Goal: Task Accomplishment & Management: Complete application form

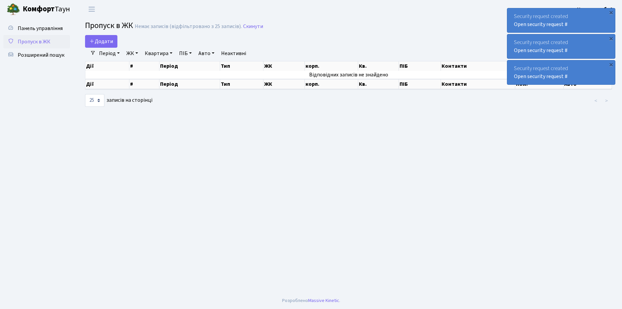
select select "25"
click at [106, 41] on span "Додати" at bounding box center [101, 41] width 24 height 7
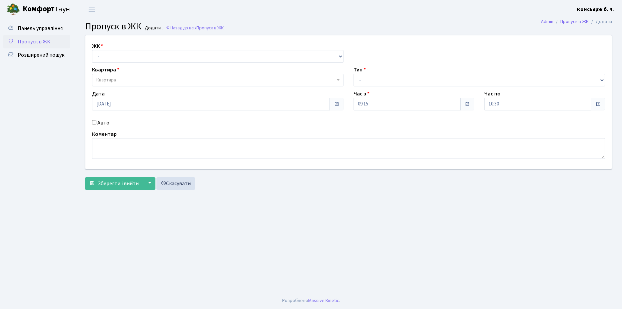
click at [126, 69] on div "Квартира Квартира" at bounding box center [217, 76] width 261 height 21
click at [125, 59] on select "- СП4, Столичне шосе, 5" at bounding box center [217, 56] width 251 height 13
select select "325"
click at [92, 50] on select "- СП4, Столичне шосе, 5" at bounding box center [217, 56] width 251 height 13
select select
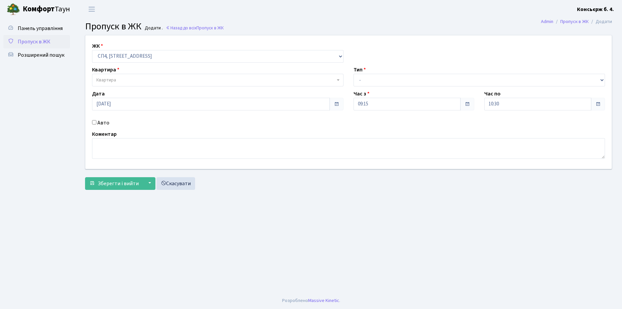
click at [123, 77] on span "Квартира" at bounding box center [215, 80] width 239 height 7
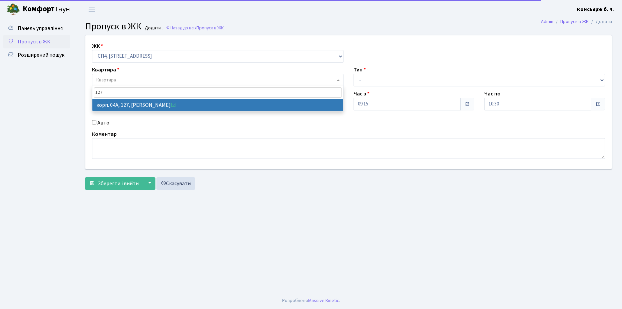
type input "127"
select select "21155"
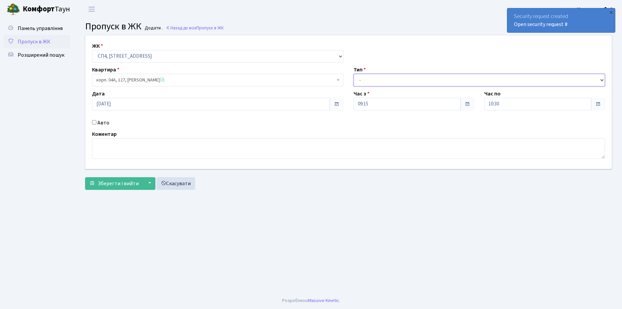
click at [391, 77] on select "- Доставка Таксі Гості Сервіс" at bounding box center [478, 80] width 251 height 13
select select "18"
click at [353, 74] on select "- Доставка Таксі Гості Сервіс" at bounding box center [478, 80] width 251 height 13
click at [94, 121] on input "Авто" at bounding box center [94, 122] width 4 height 4
checkbox input "true"
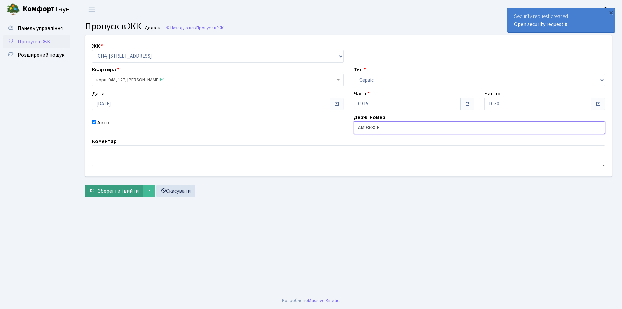
type input "AM9368CE"
click at [118, 196] on button "Зберегти і вийти" at bounding box center [114, 190] width 58 height 13
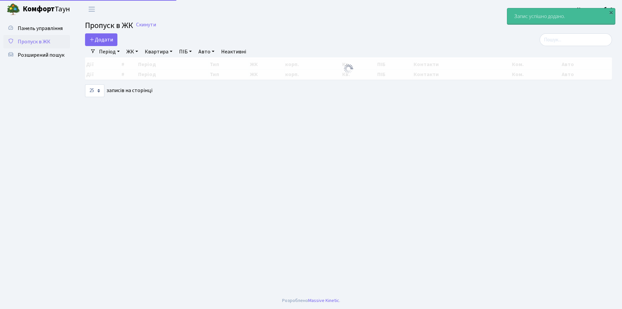
select select "25"
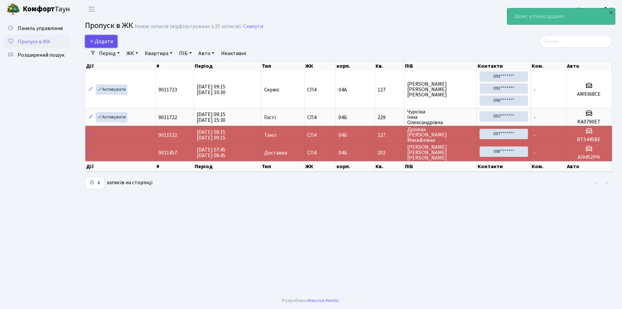
click at [101, 42] on span "Додати" at bounding box center [101, 41] width 24 height 7
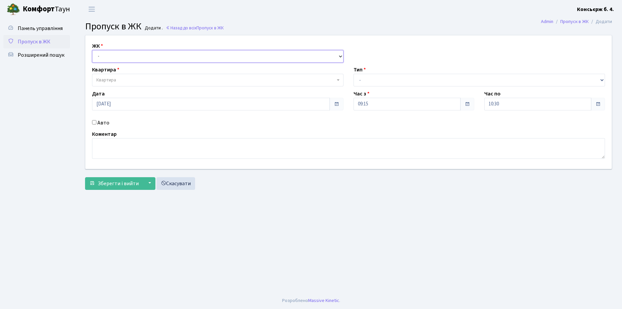
click at [135, 60] on select "- СП4, Столичне шосе, 5" at bounding box center [217, 56] width 251 height 13
select select "325"
click at [92, 50] on select "- СП4, Столичне шосе, 5" at bounding box center [217, 56] width 251 height 13
select select
click at [139, 79] on span "Квартира" at bounding box center [215, 80] width 239 height 7
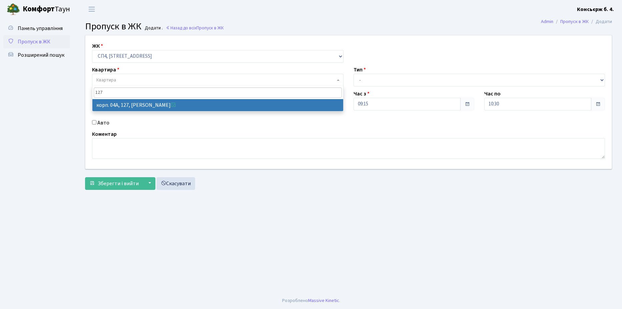
type input "127"
select select "21155"
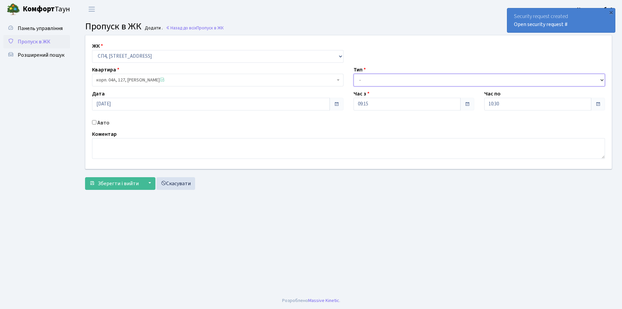
drag, startPoint x: 399, startPoint y: 79, endPoint x: 400, endPoint y: 85, distance: 6.7
click at [399, 79] on select "- Доставка Таксі Гості Сервіс" at bounding box center [478, 80] width 251 height 13
select select "18"
click at [353, 74] on select "- Доставка Таксі Гості Сервіс" at bounding box center [478, 80] width 251 height 13
click at [88, 122] on div "Авто" at bounding box center [217, 123] width 261 height 8
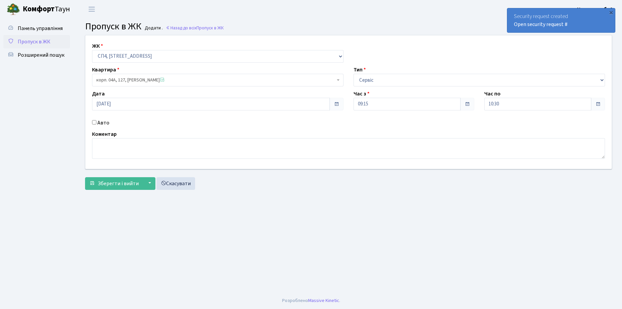
click at [92, 122] on div "Авто" at bounding box center [217, 123] width 261 height 8
click at [96, 123] on input "Авто" at bounding box center [94, 122] width 4 height 4
checkbox input "true"
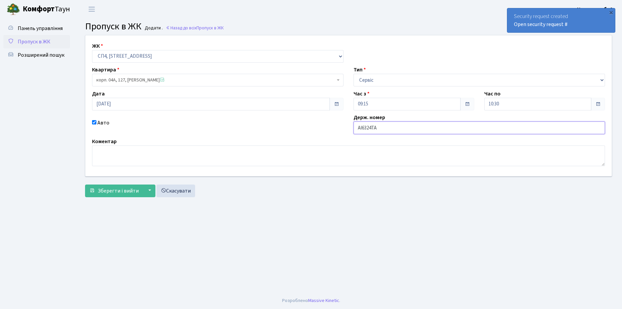
type input "AI6324TA"
click at [387, 74] on select "- Доставка Таксі Гості Сервіс" at bounding box center [478, 80] width 251 height 13
select select "1"
click at [353, 74] on select "- Доставка Таксі Гості Сервіс" at bounding box center [478, 80] width 251 height 13
click at [120, 186] on button "Зберегти і вийти" at bounding box center [114, 190] width 58 height 13
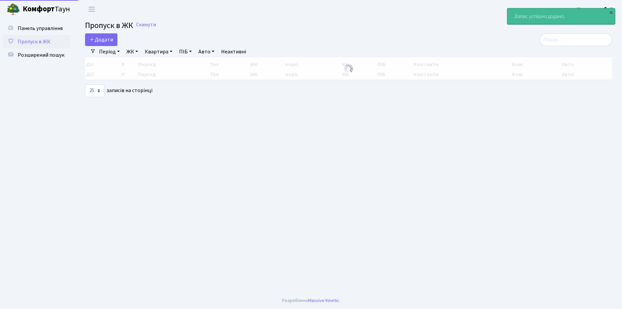
select select "25"
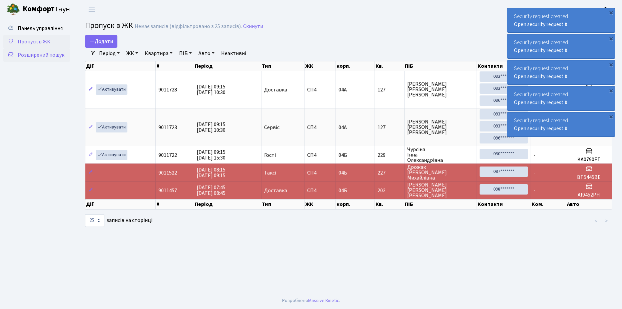
click at [62, 57] on span "Розширений пошук" at bounding box center [41, 54] width 47 height 7
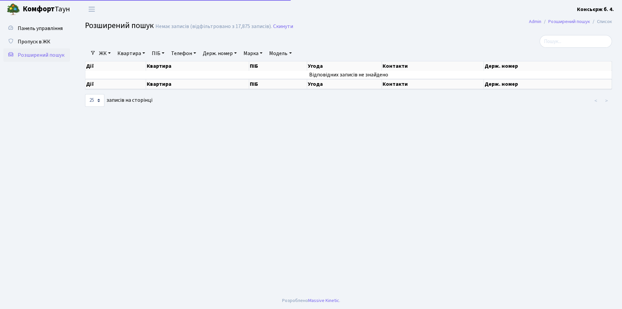
select select "25"
click at [567, 44] on input "search" at bounding box center [575, 41] width 72 height 13
type input "8"
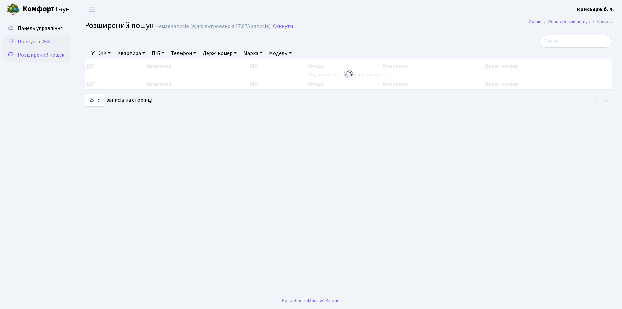
click at [46, 46] on link "Пропуск в ЖК" at bounding box center [36, 41] width 67 height 13
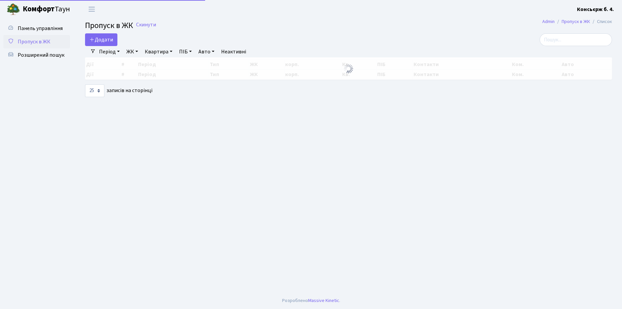
select select "25"
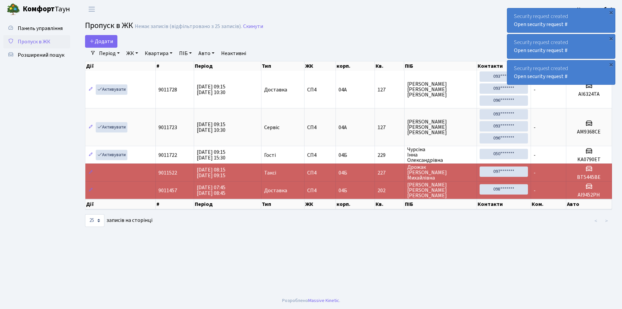
click at [51, 44] on link "Пропуск в ЖК" at bounding box center [36, 41] width 67 height 13
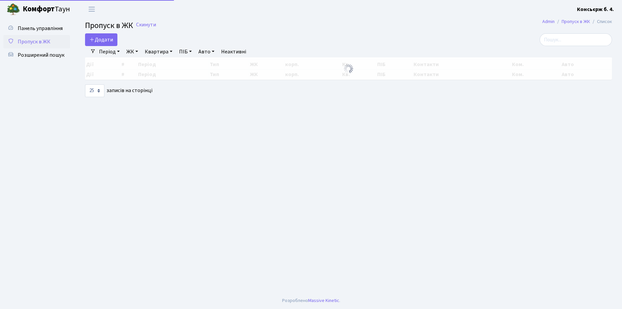
select select "25"
